Goal: Information Seeking & Learning: Learn about a topic

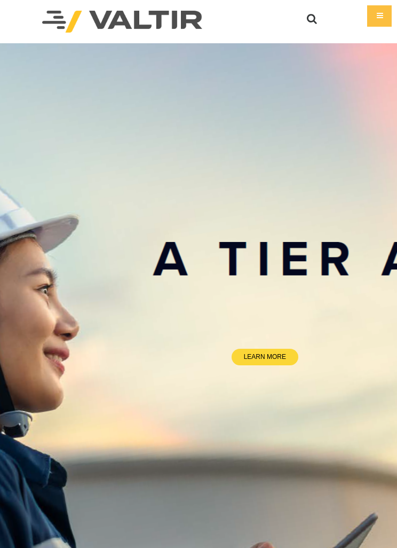
click at [376, 18] on div "Menu" at bounding box center [379, 15] width 25 height 21
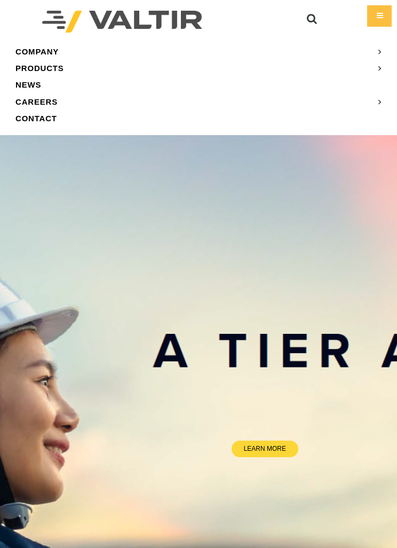
click at [39, 96] on link "CAREERS" at bounding box center [198, 101] width 381 height 17
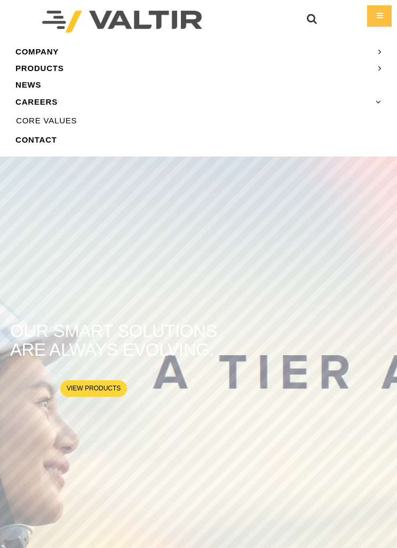
click at [49, 121] on link "CORE VALUES" at bounding box center [198, 121] width 381 height 16
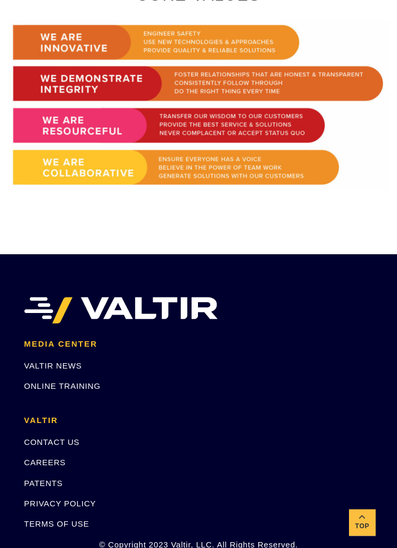
scroll to position [617, 0]
click at [43, 461] on link "CAREERS" at bounding box center [45, 461] width 42 height 9
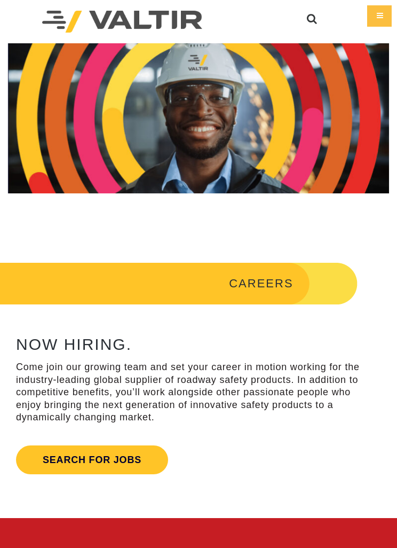
click at [70, 448] on link "Search for jobs" at bounding box center [92, 459] width 152 height 29
